Goal: Transaction & Acquisition: Download file/media

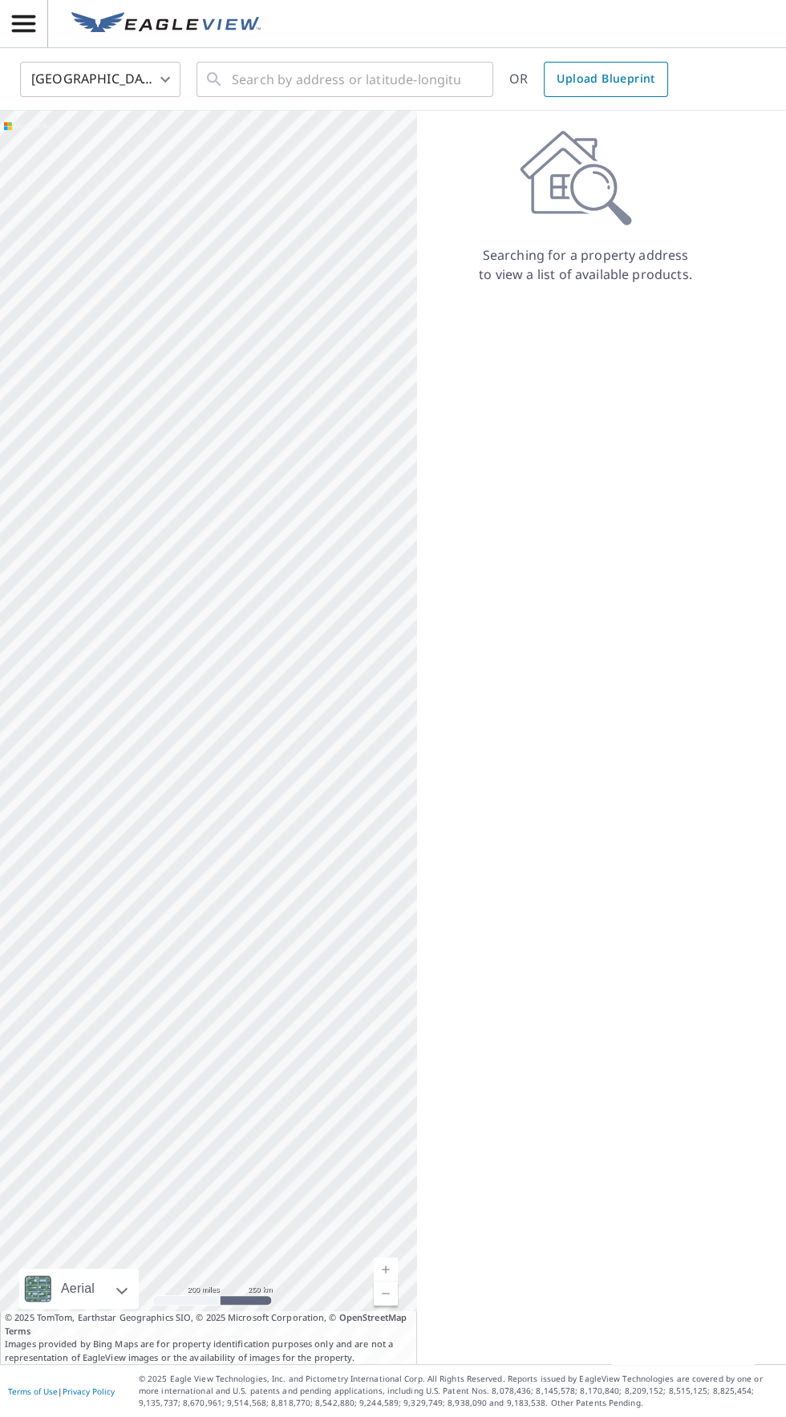
click at [626, 75] on span "Upload Blueprint" at bounding box center [605, 79] width 98 height 20
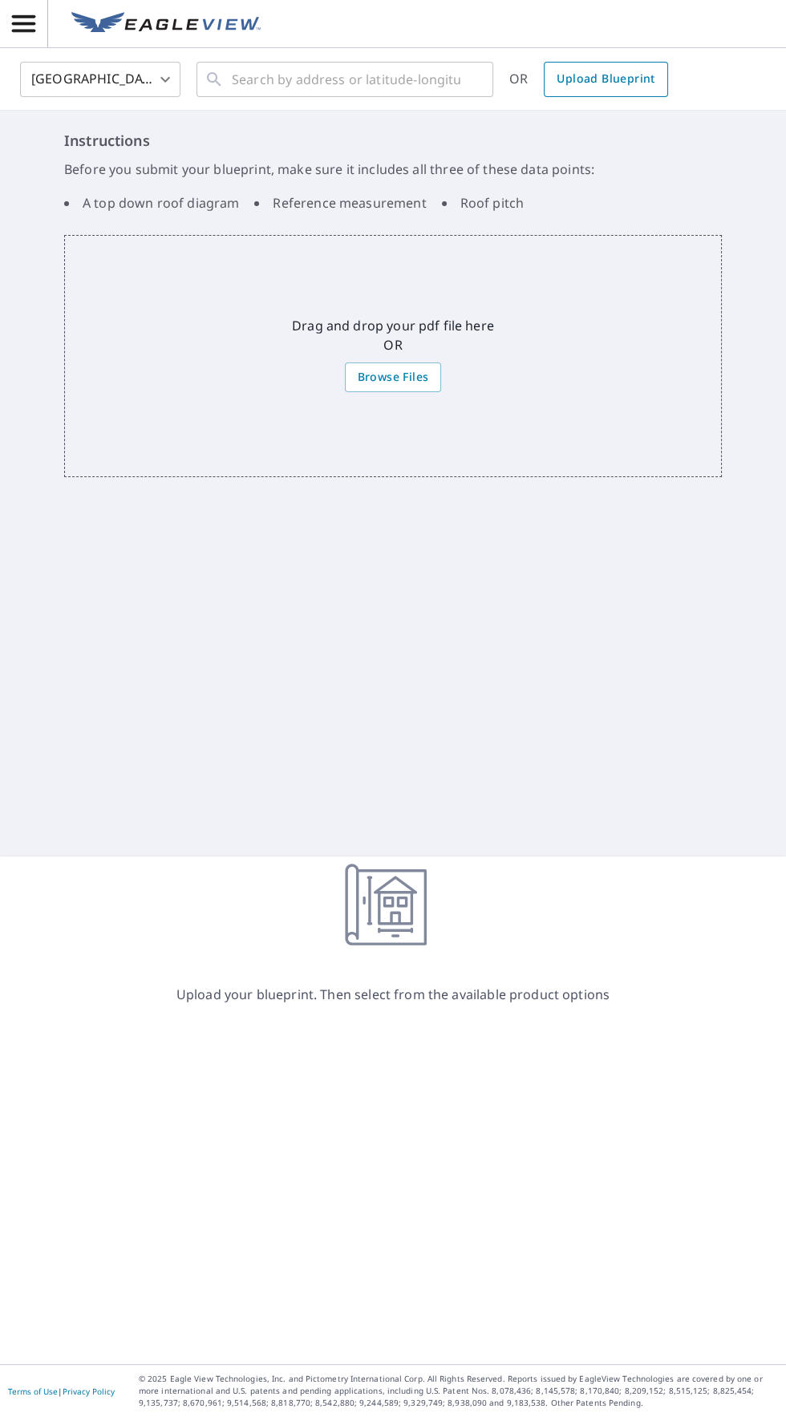
click at [640, 62] on link "Upload Blueprint" at bounding box center [605, 79] width 123 height 35
click at [46, 29] on span "button" at bounding box center [23, 24] width 47 height 28
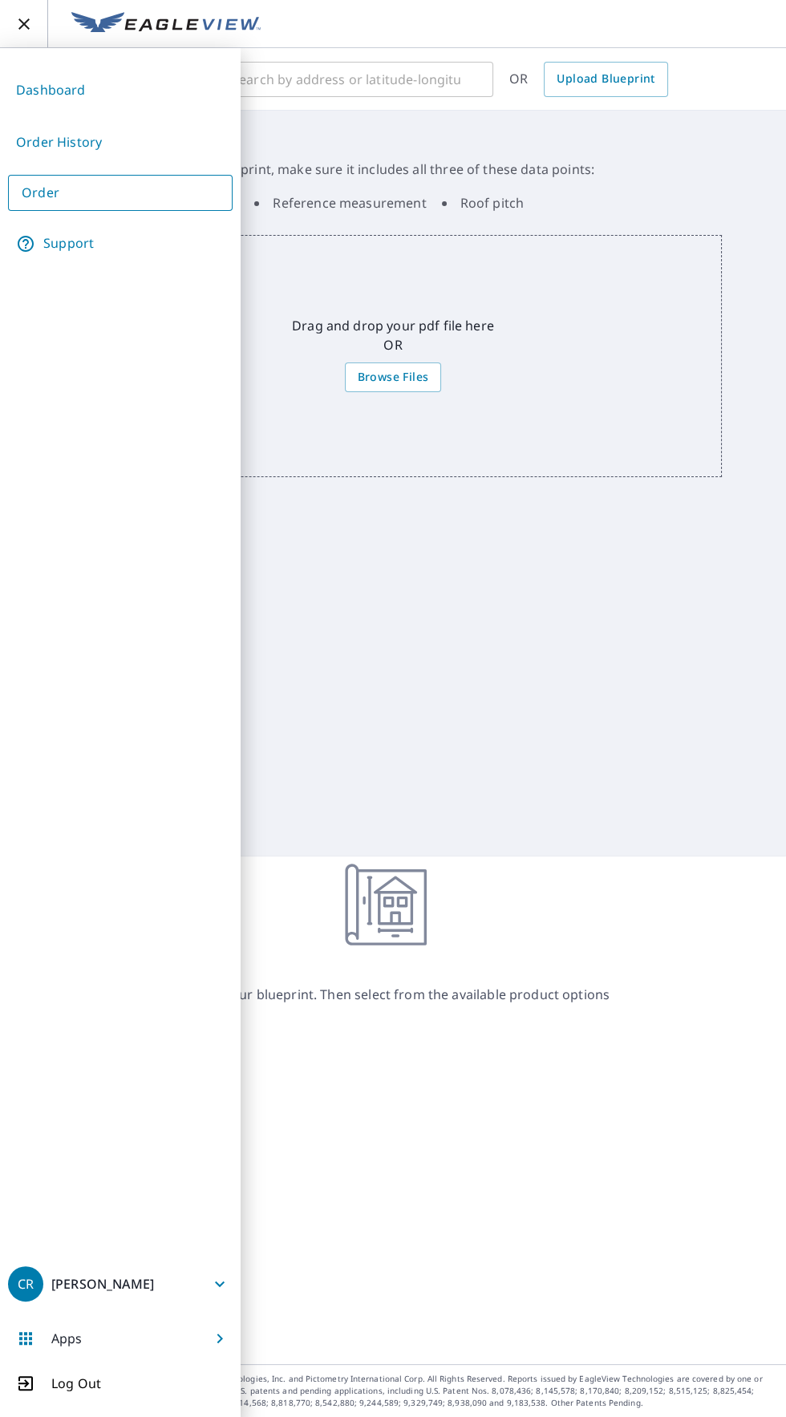
click at [121, 125] on link "Order History" at bounding box center [120, 142] width 225 height 39
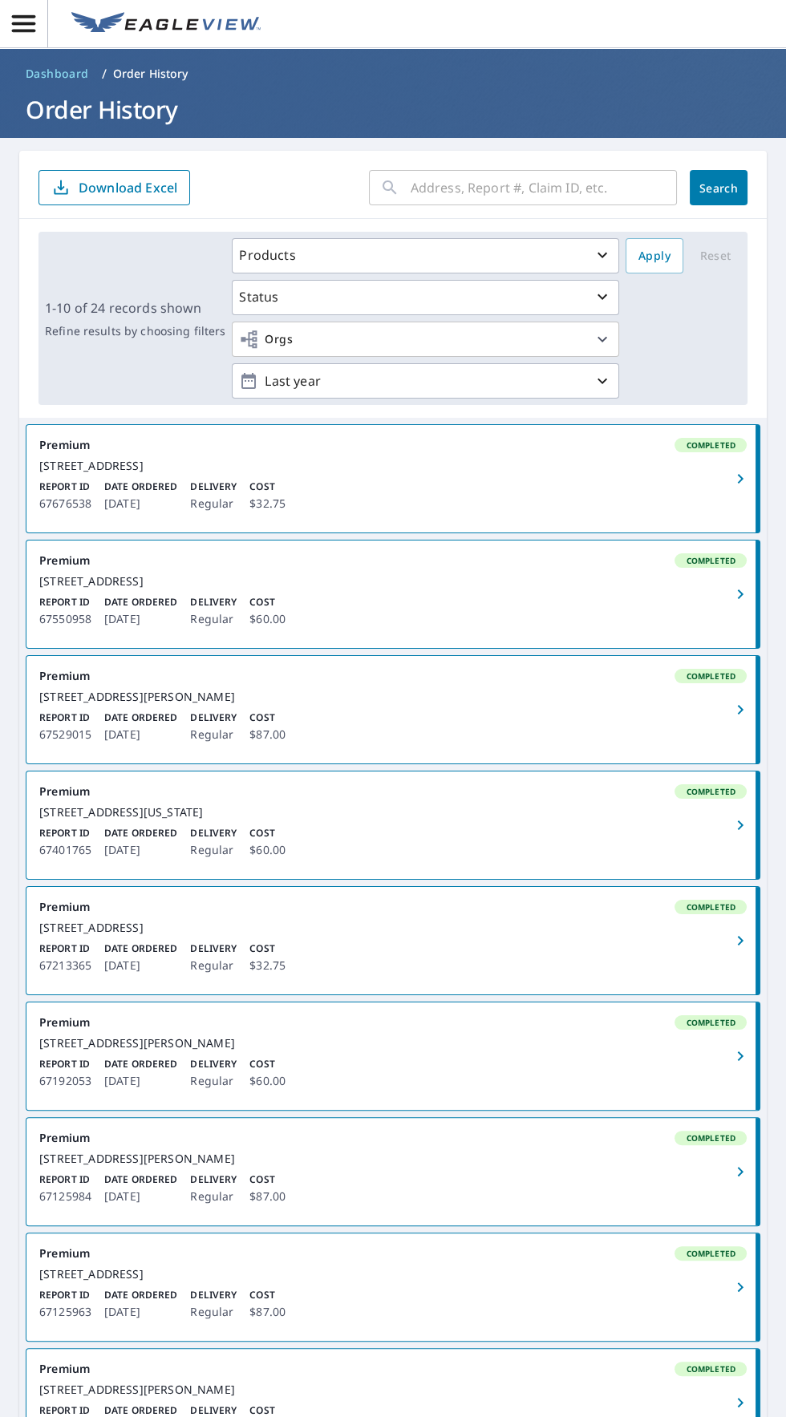
click at [697, 682] on span "Completed" at bounding box center [710, 675] width 69 height 11
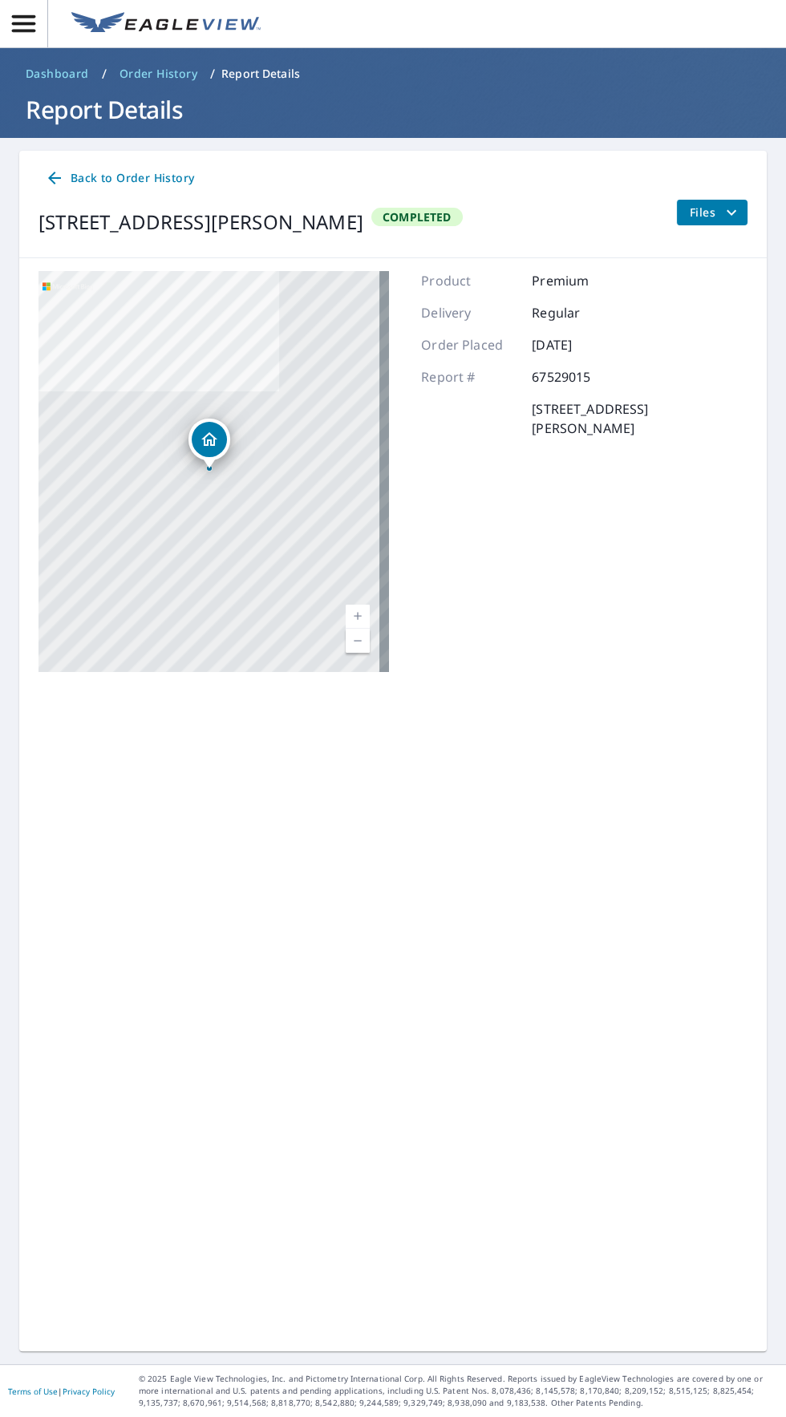
click at [717, 220] on span "Files" at bounding box center [715, 212] width 51 height 19
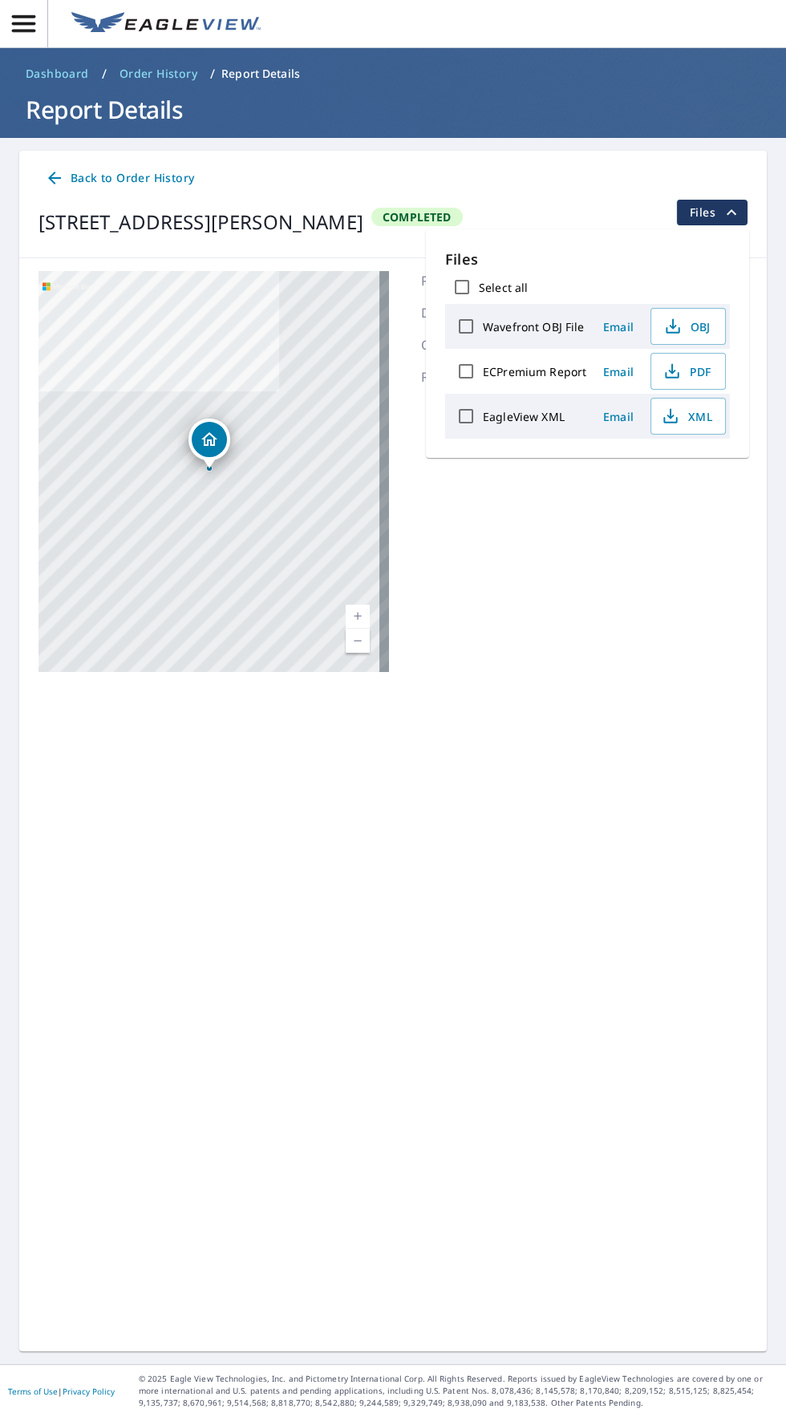
click at [469, 370] on input "ECPremium Report" at bounding box center [466, 371] width 34 height 34
checkbox input "true"
click at [689, 471] on span "Download" at bounding box center [667, 472] width 85 height 19
click at [702, 375] on span "PDF" at bounding box center [686, 371] width 51 height 19
